Goal: Information Seeking & Learning: Learn about a topic

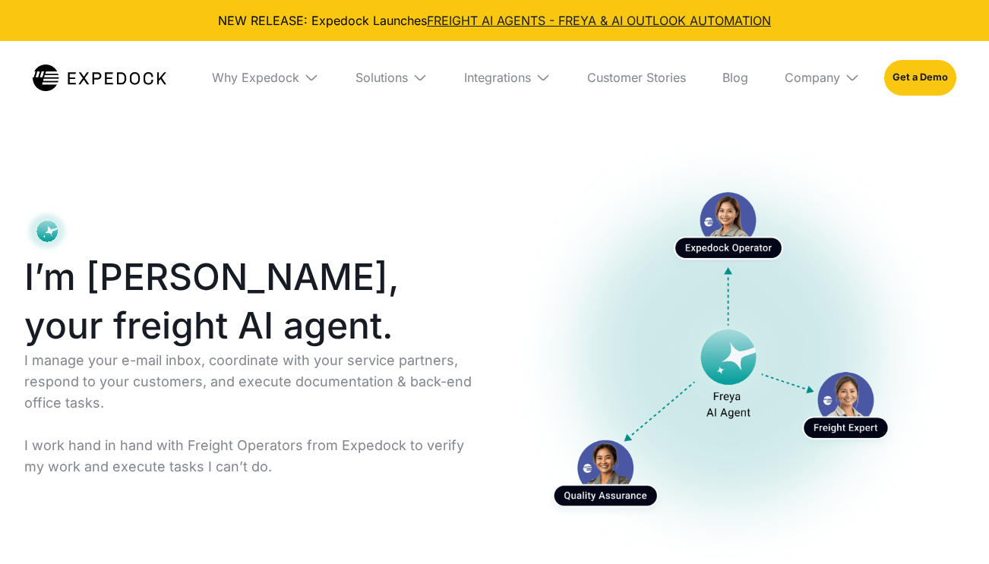
select select
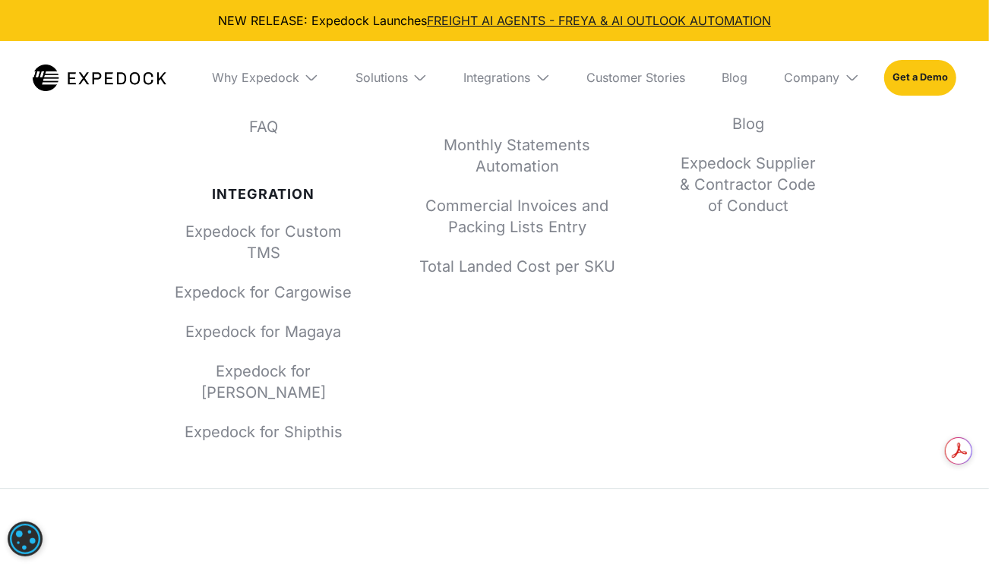
scroll to position [9469, 0]
click at [398, 77] on div "Solutions" at bounding box center [381, 77] width 52 height 15
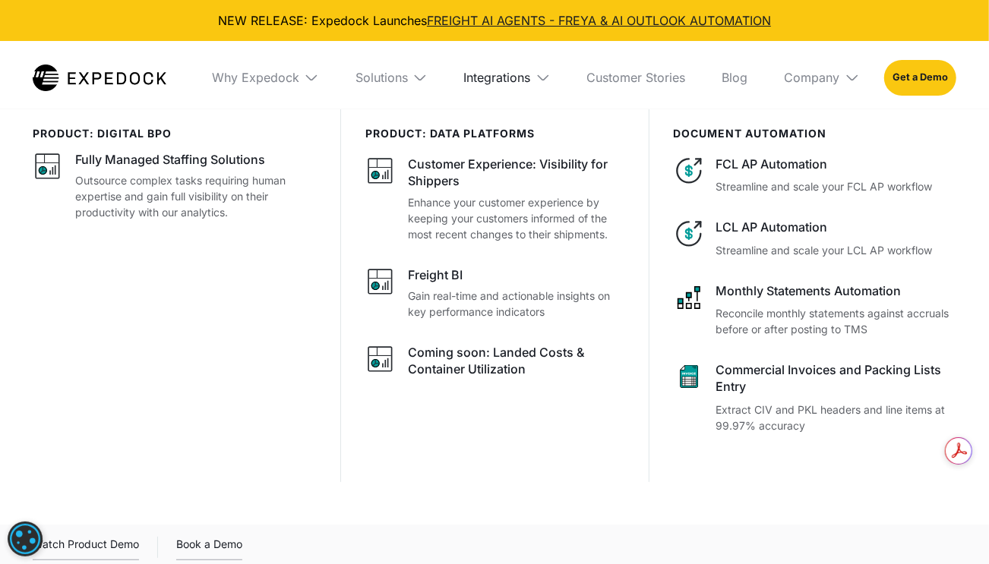
click at [520, 71] on div "Integrations" at bounding box center [497, 77] width 67 height 15
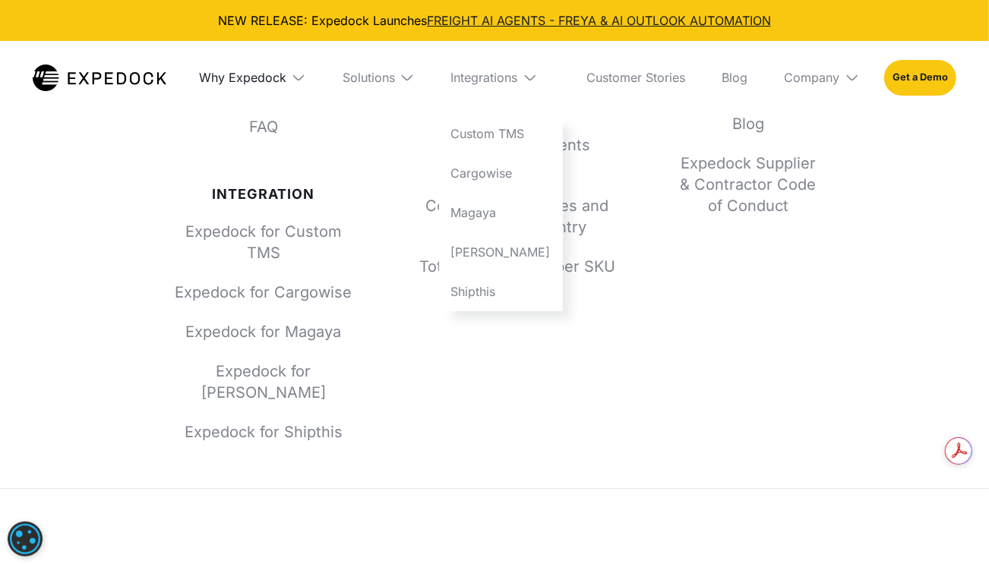
click at [259, 83] on div "Why Expedock" at bounding box center [242, 77] width 87 height 15
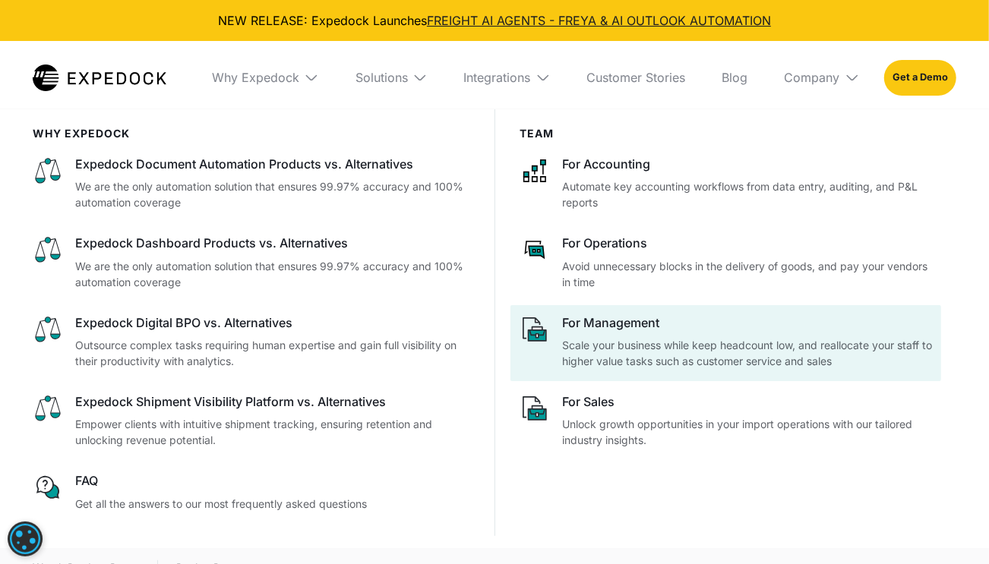
scroll to position [9607, 0]
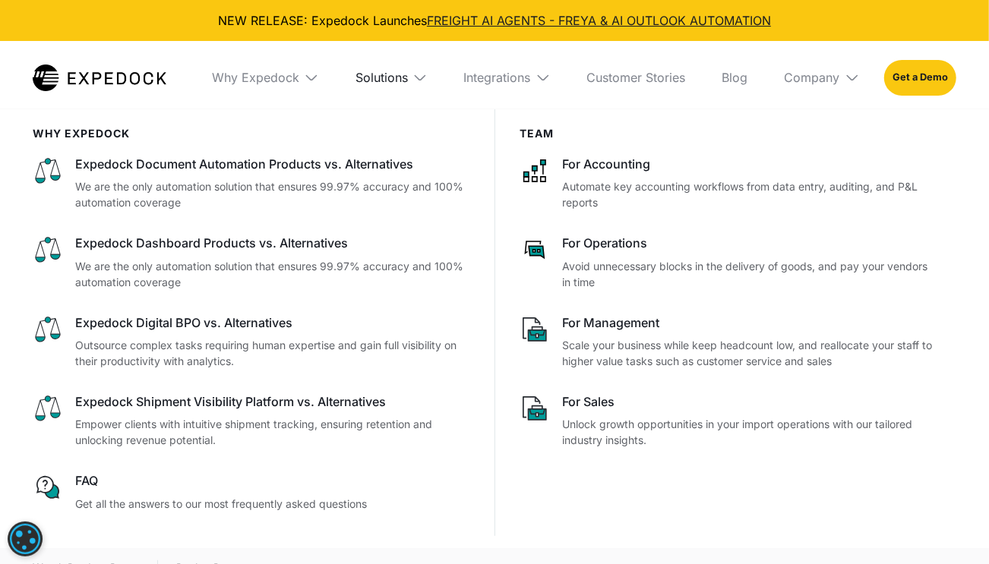
click at [394, 77] on div "Solutions" at bounding box center [381, 77] width 52 height 15
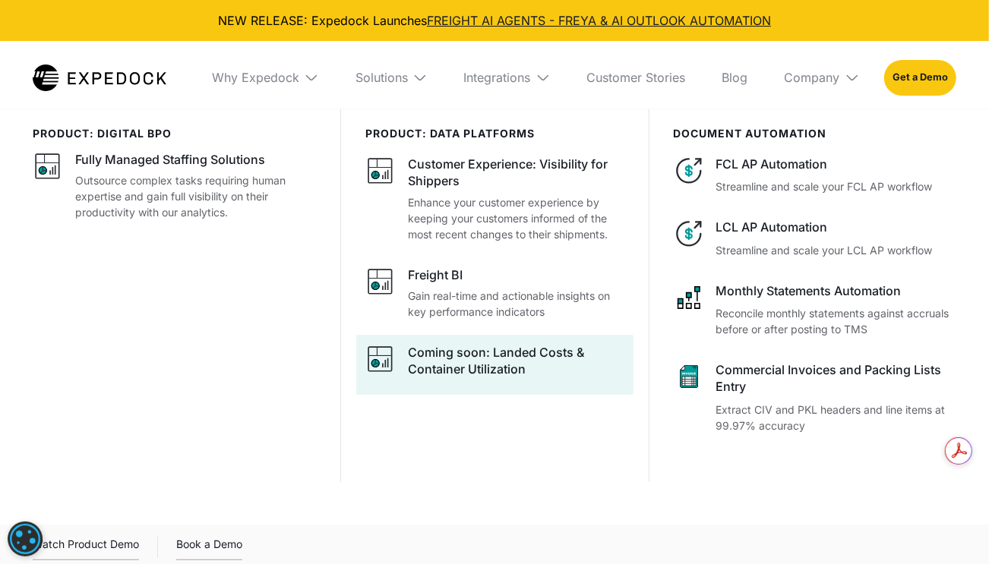
scroll to position [0, 0]
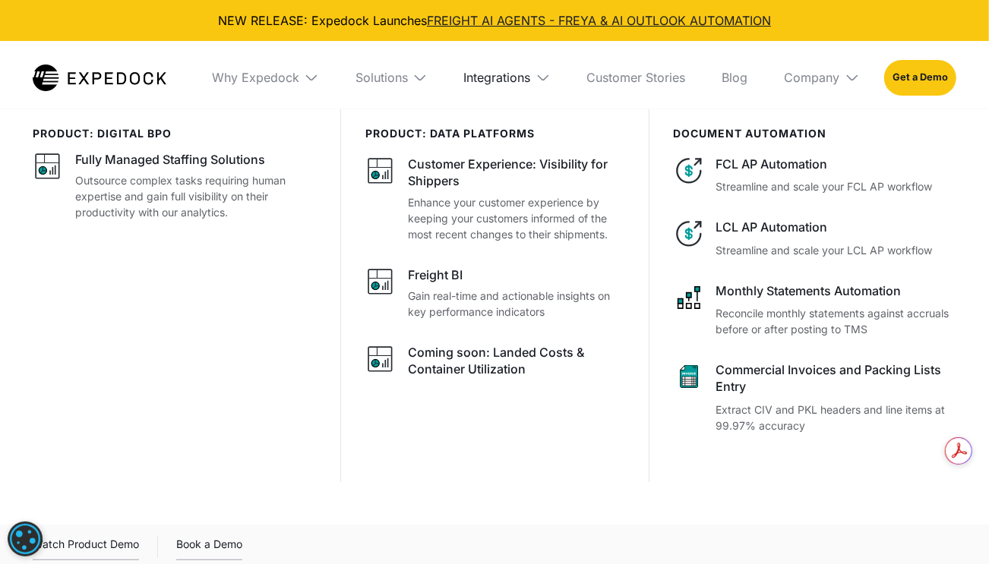
click at [476, 81] on div "Integrations" at bounding box center [497, 77] width 67 height 15
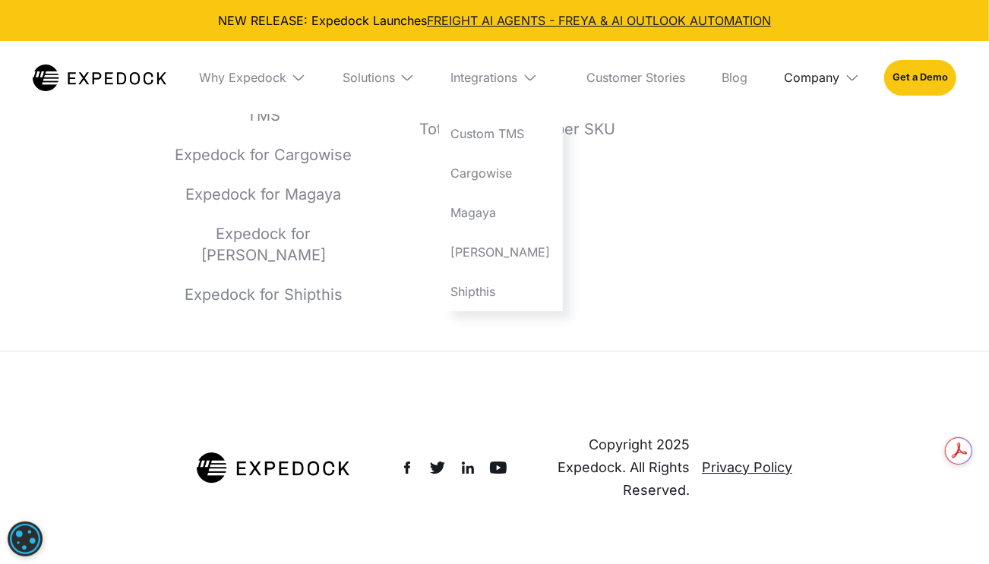
click at [812, 82] on div "Company" at bounding box center [812, 77] width 55 height 15
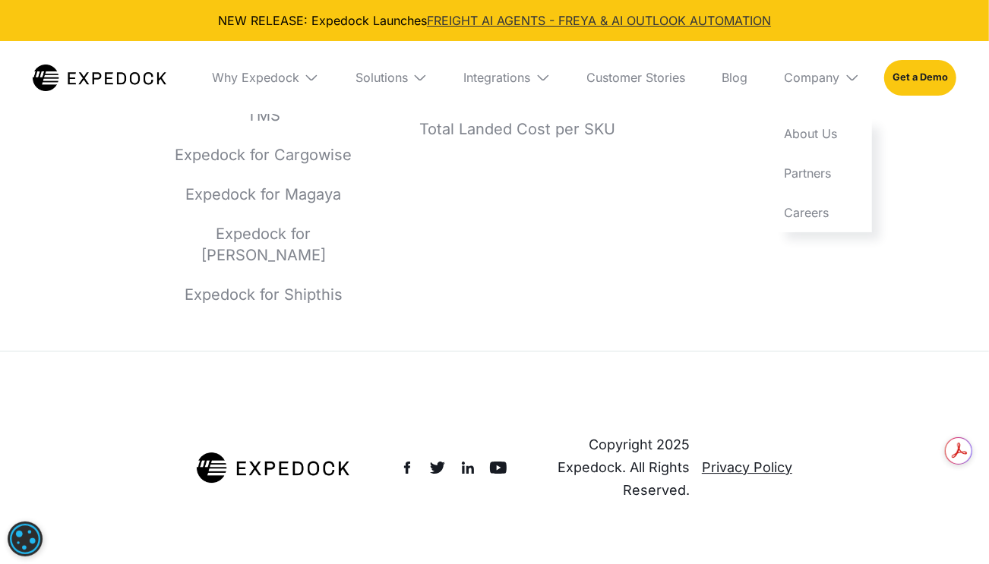
click at [640, 17] on link "FREIGHT AI AGENTS - FREYA & AI OUTLOOK AUTOMATION" at bounding box center [599, 20] width 344 height 15
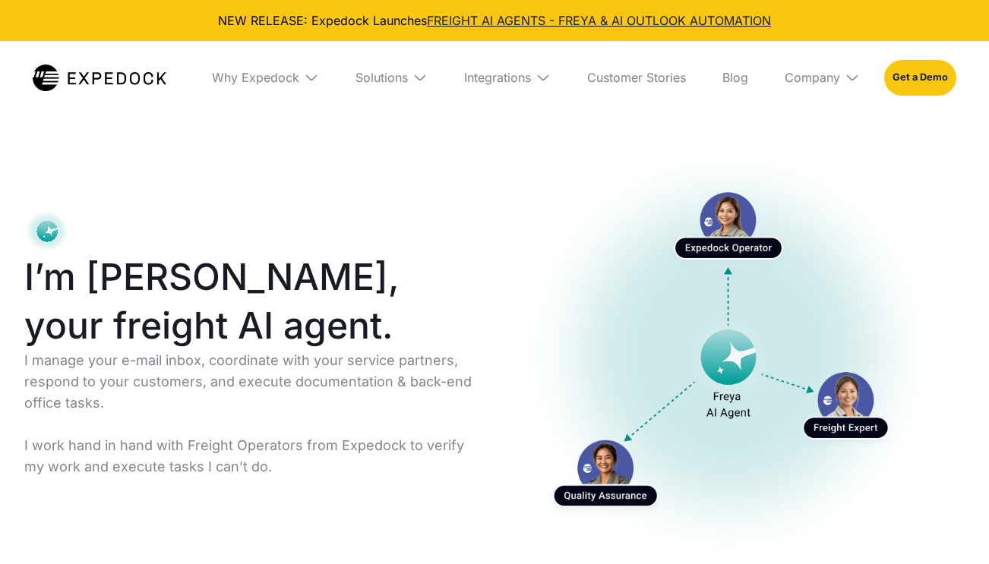
select select
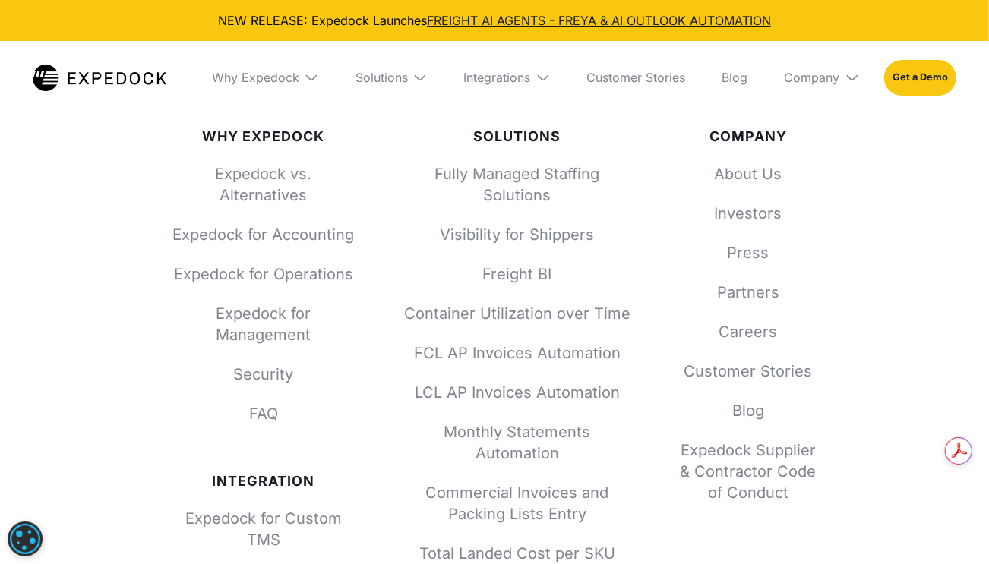
scroll to position [9180, 0]
click at [520, 280] on link "Freight BI" at bounding box center [517, 275] width 228 height 21
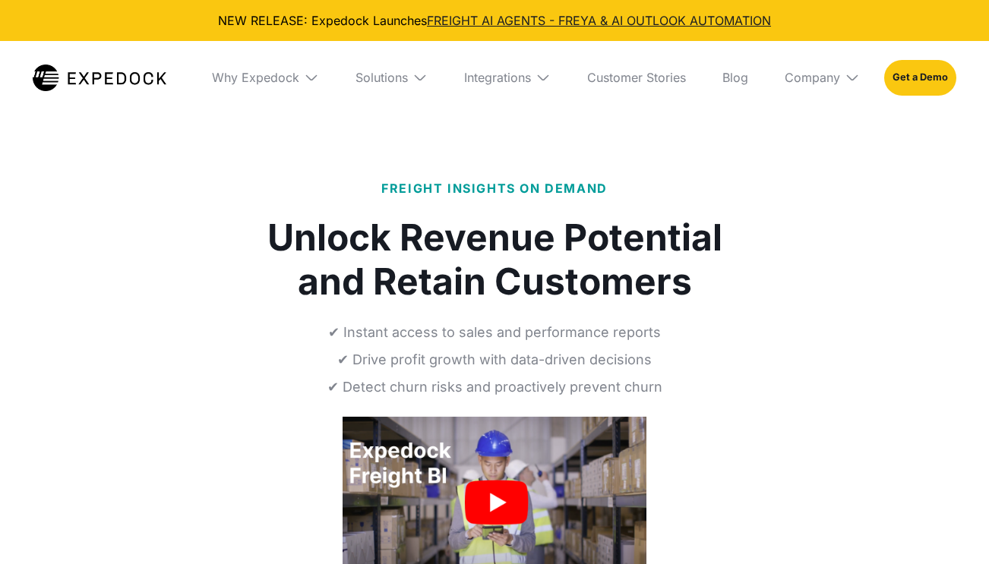
select select
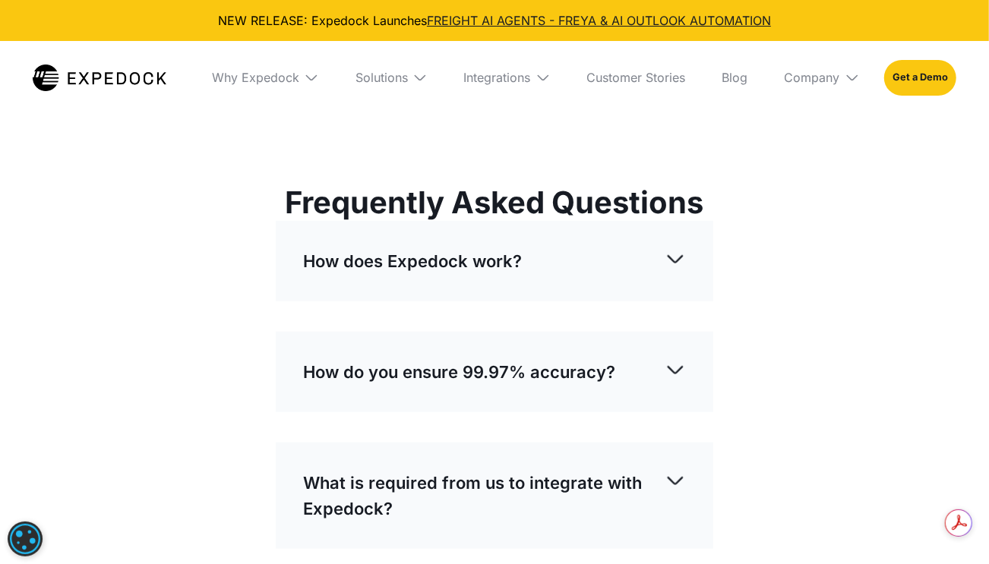
scroll to position [4319, 0]
click at [401, 469] on p "What is required from us to integrate with Expedock?" at bounding box center [484, 495] width 362 height 52
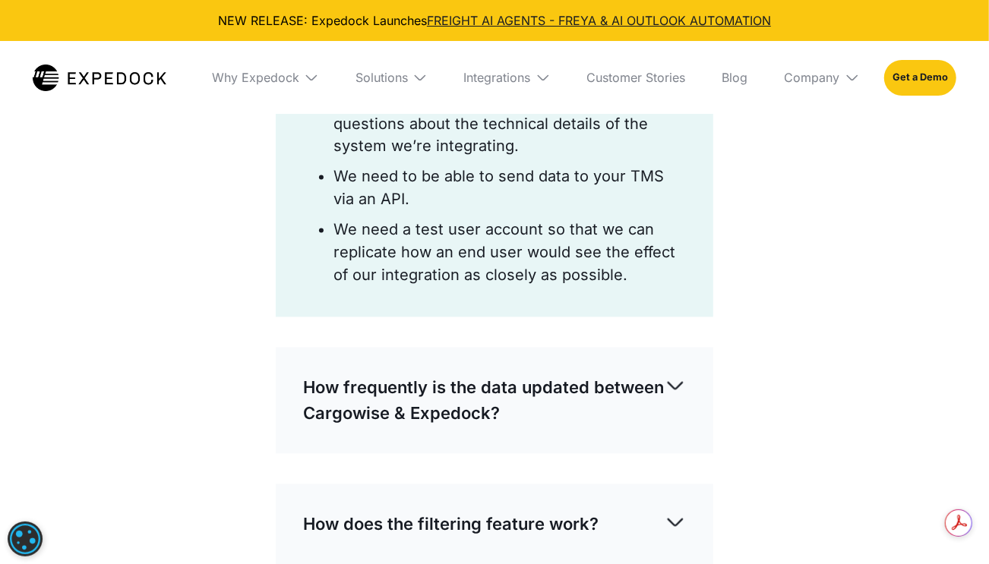
scroll to position [5063, 0]
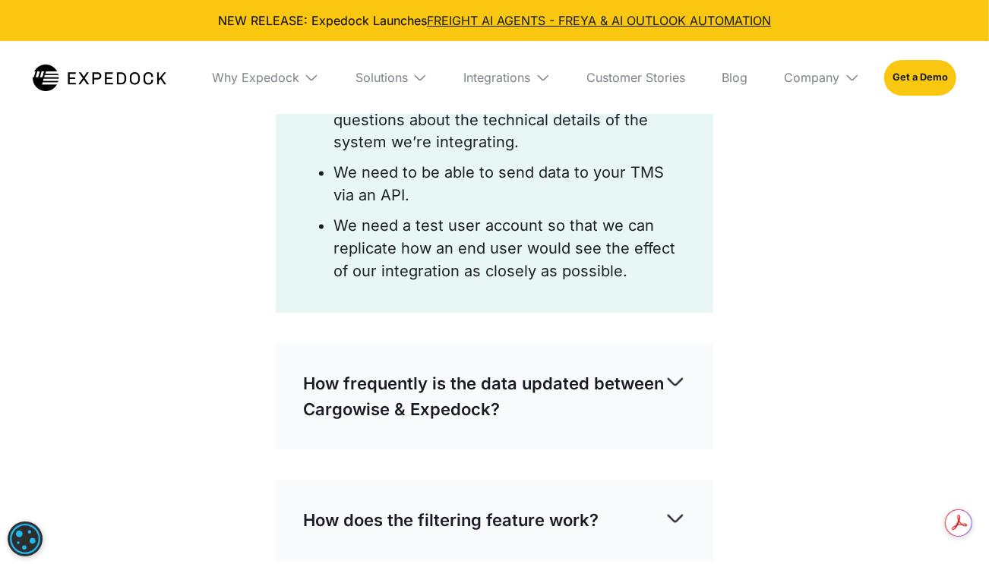
click at [430, 371] on p "How frequently is the data updated between Cargowise & Expedock?" at bounding box center [484, 397] width 362 height 52
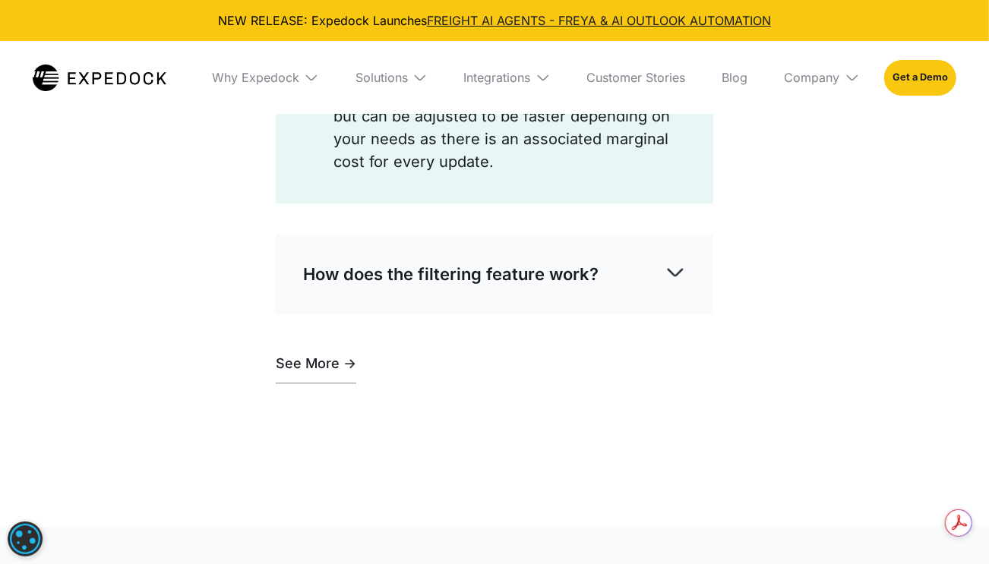
scroll to position [5509, 0]
click at [437, 260] on p "How does the filtering feature work?" at bounding box center [450, 273] width 295 height 26
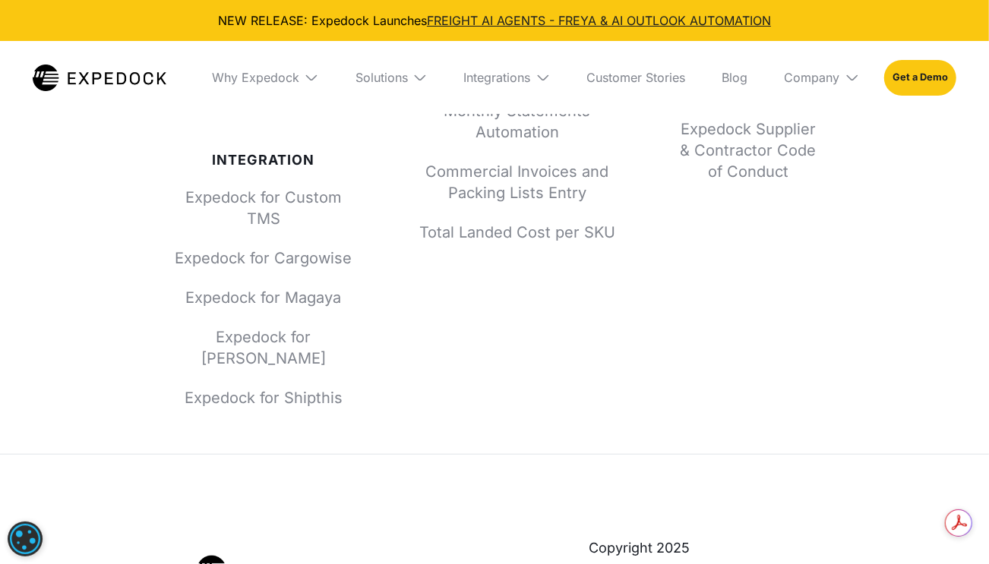
scroll to position [7561, 0]
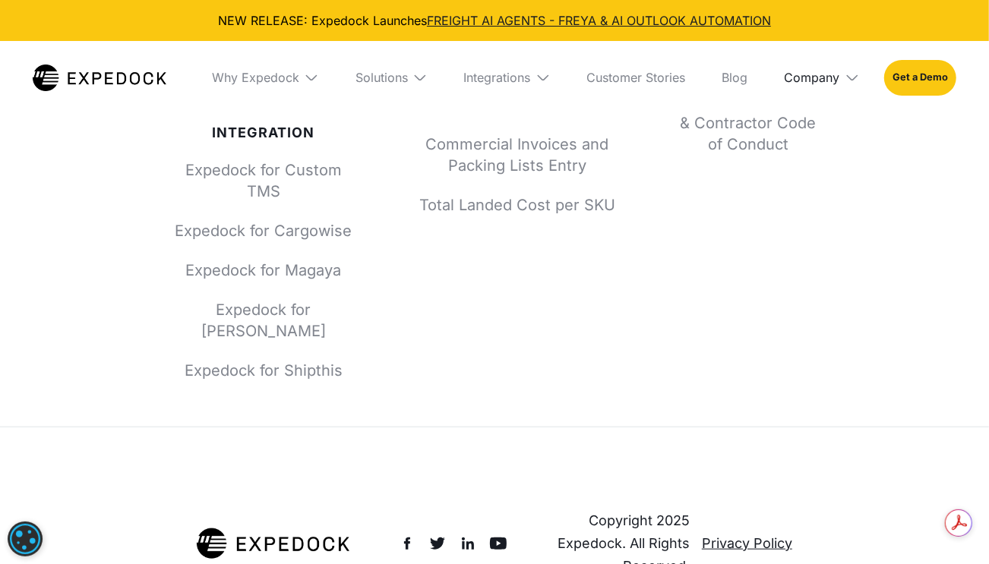
click at [827, 74] on div "Company" at bounding box center [812, 77] width 55 height 15
click at [463, 20] on link "FREIGHT AI AGENTS - FREYA & AI OUTLOOK AUTOMATION" at bounding box center [599, 20] width 344 height 15
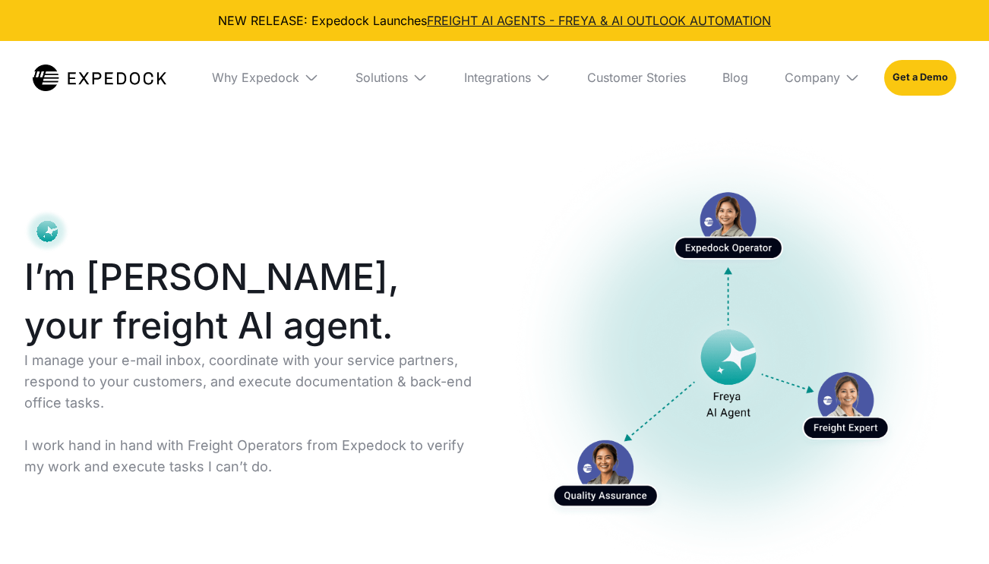
select select
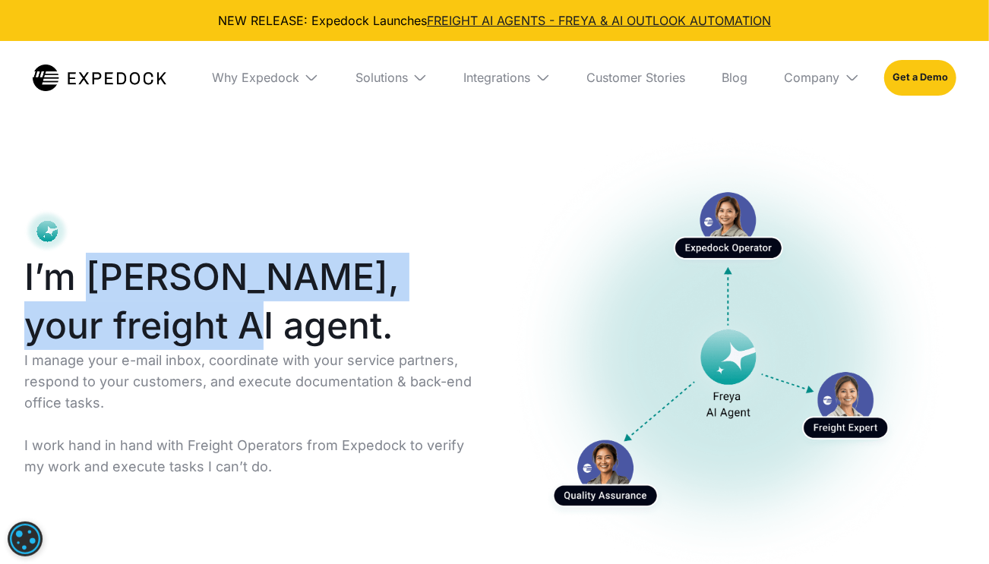
drag, startPoint x: 87, startPoint y: 273, endPoint x: 311, endPoint y: 315, distance: 227.9
click at [311, 315] on h1 "I’m [PERSON_NAME], your freight AI agent." at bounding box center [254, 301] width 460 height 97
copy h1 "Freya, your freight AI agent."
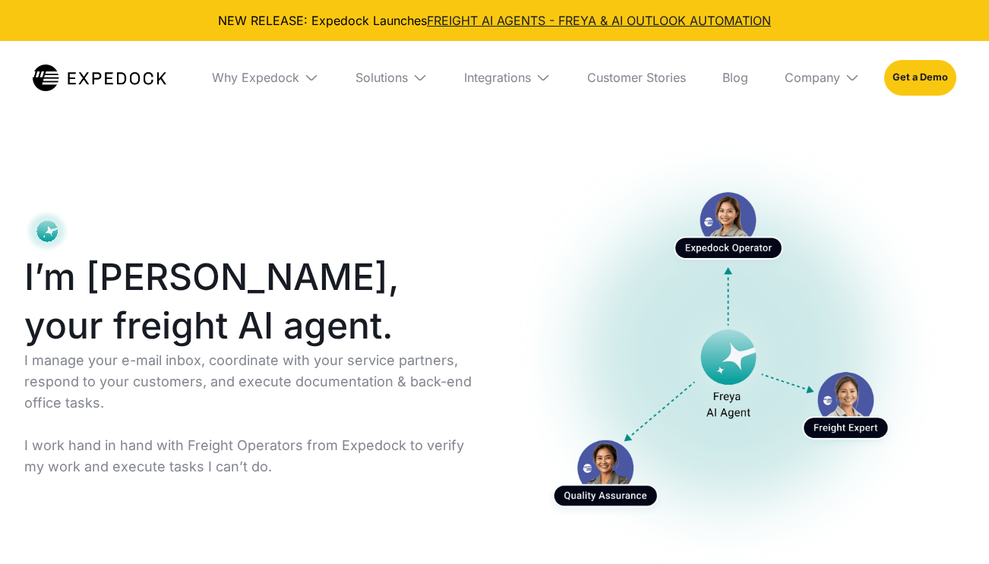
select select
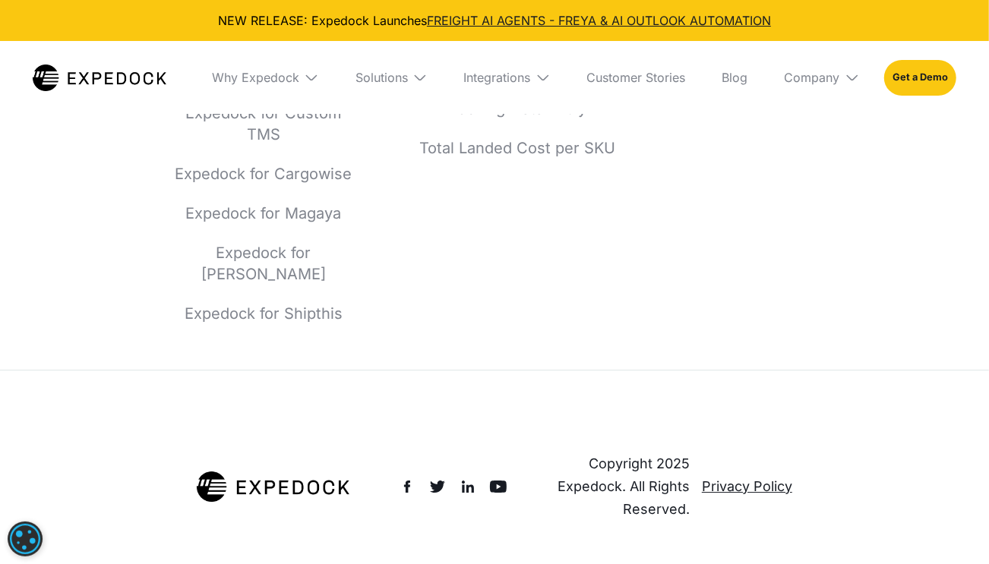
scroll to position [9588, 0]
